Goal: Navigation & Orientation: Find specific page/section

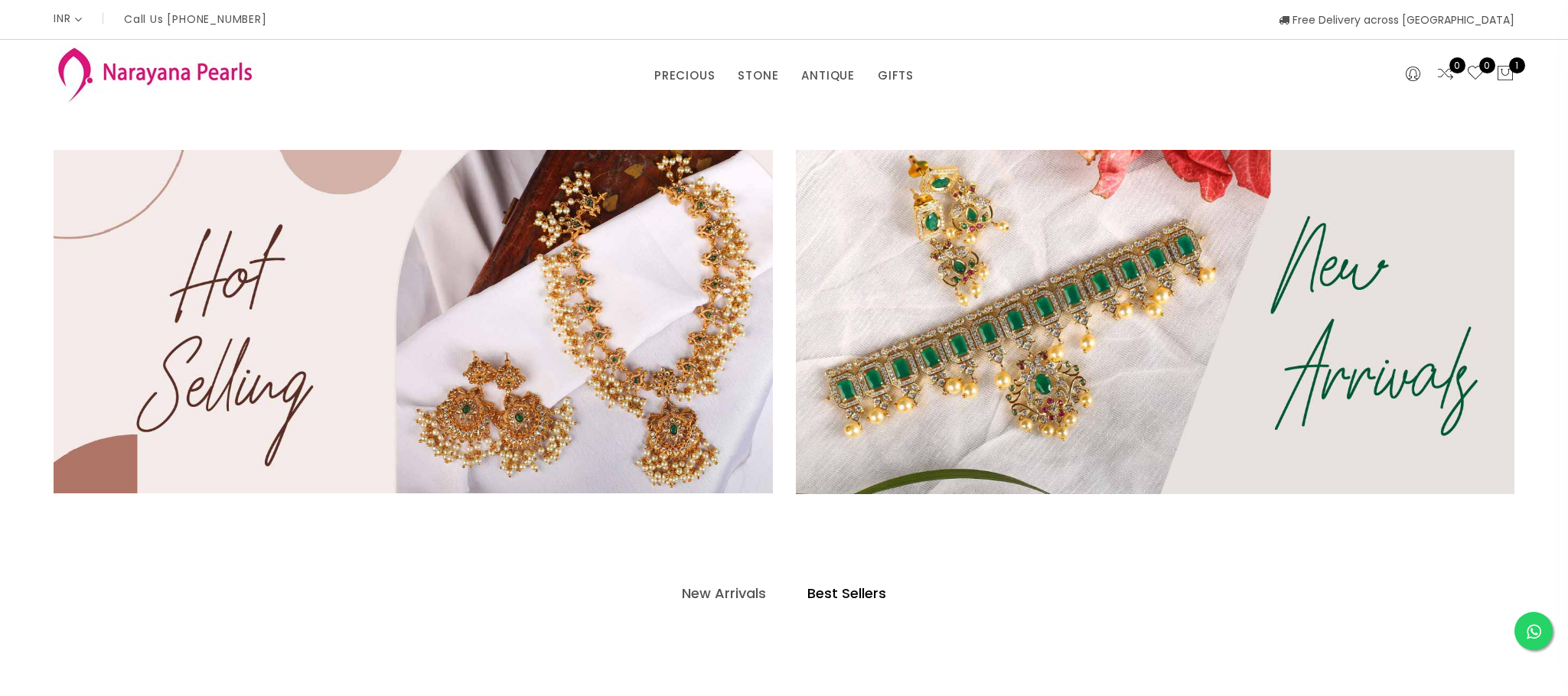
select select "INR"
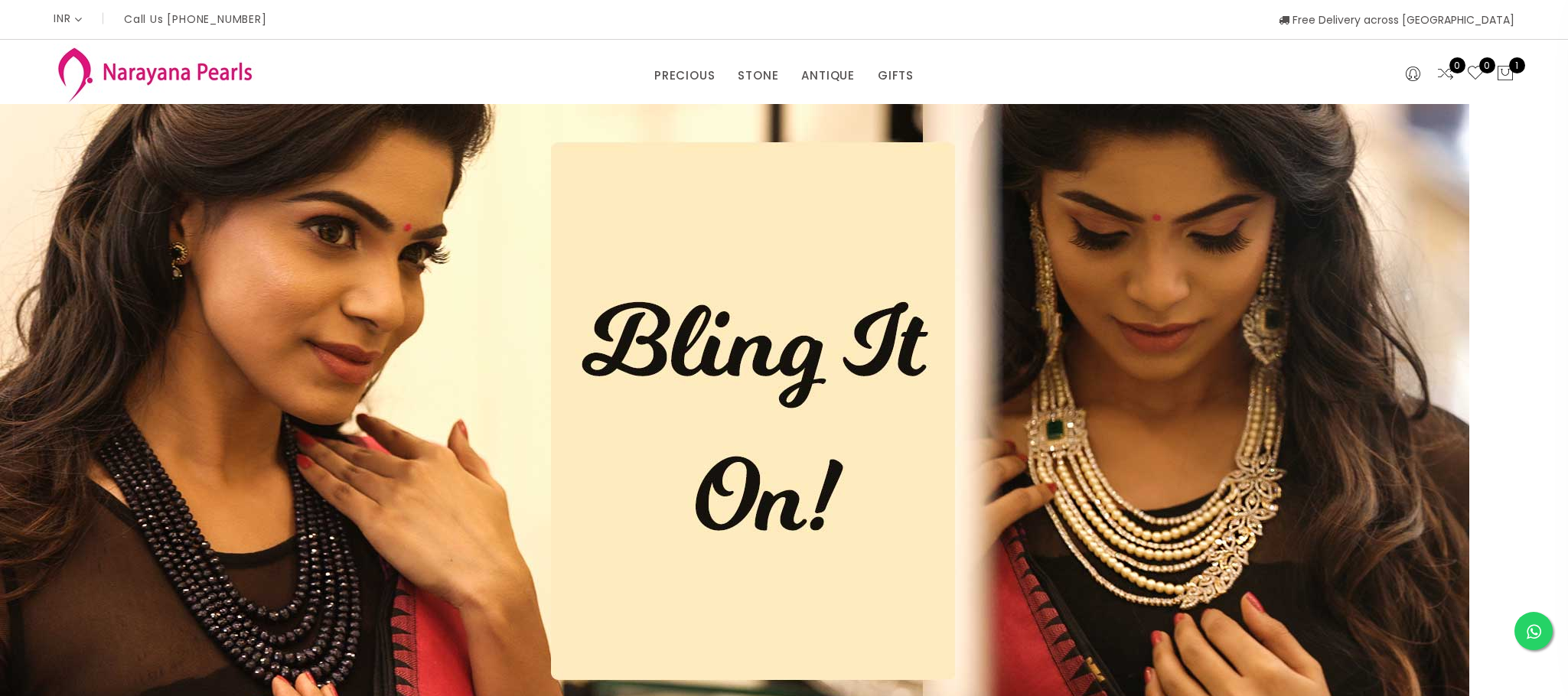
select select "INR"
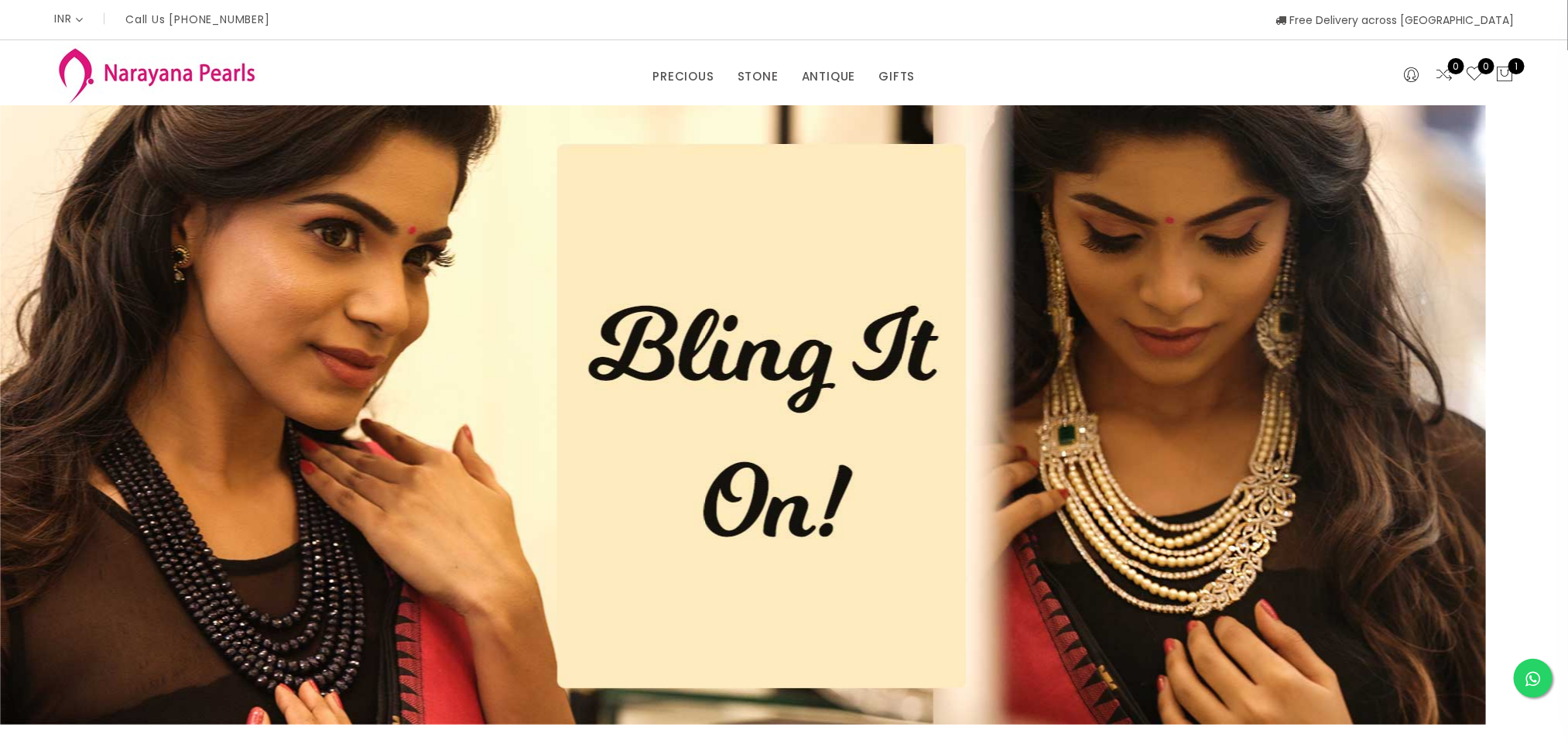
click at [309, 272] on img at bounding box center [743, 415] width 1486 height 619
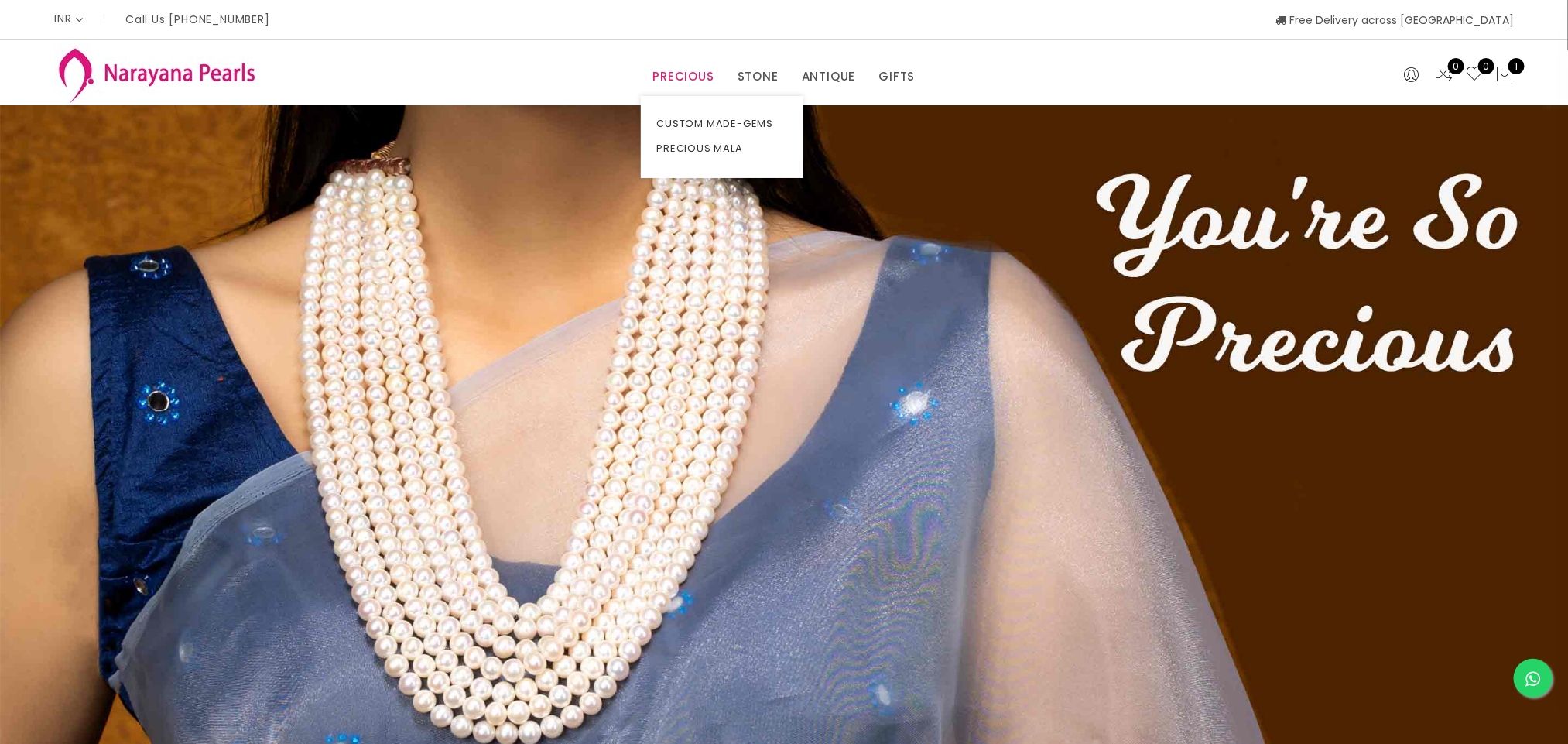
click at [687, 78] on link "PRECIOUS" at bounding box center [683, 76] width 61 height 23
click at [702, 117] on link "CUSTOM MADE-GEMS" at bounding box center [721, 123] width 132 height 25
